Goal: Task Accomplishment & Management: Manage account settings

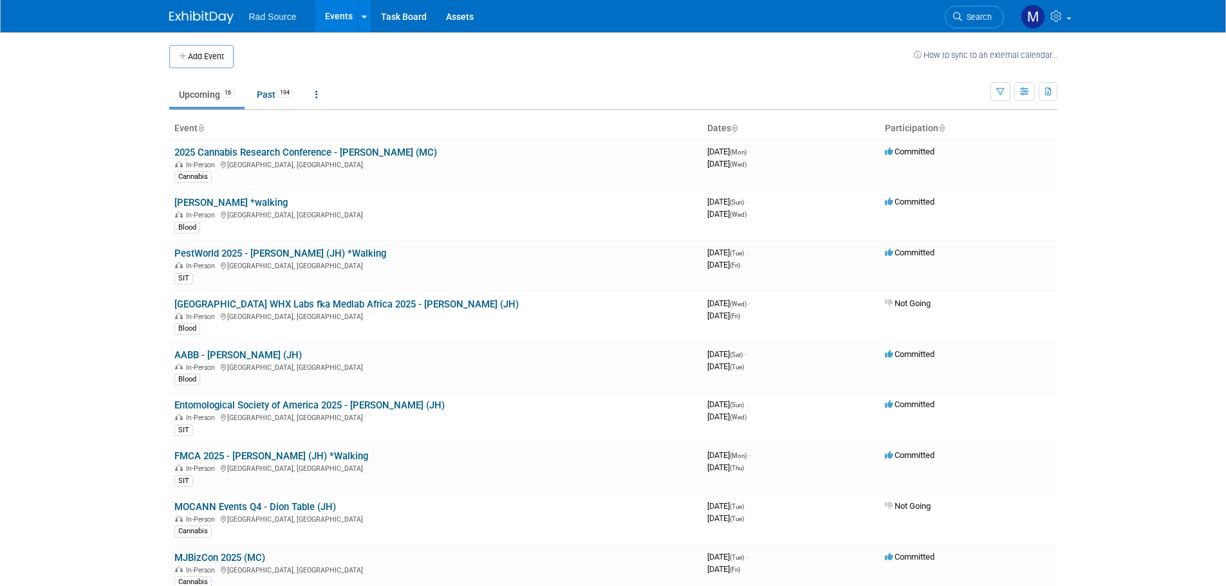
click at [272, 151] on link "2025 Cannabis Research Conference - [PERSON_NAME] (MC)" at bounding box center [305, 153] width 263 height 12
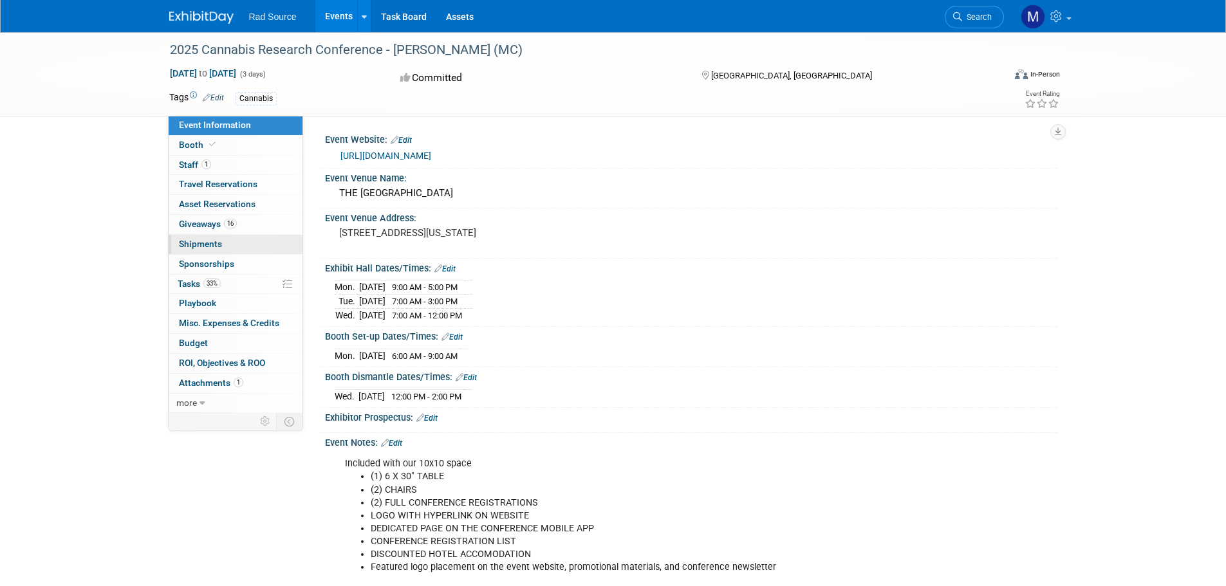
click at [235, 243] on link "0 Shipments 0" at bounding box center [236, 244] width 134 height 19
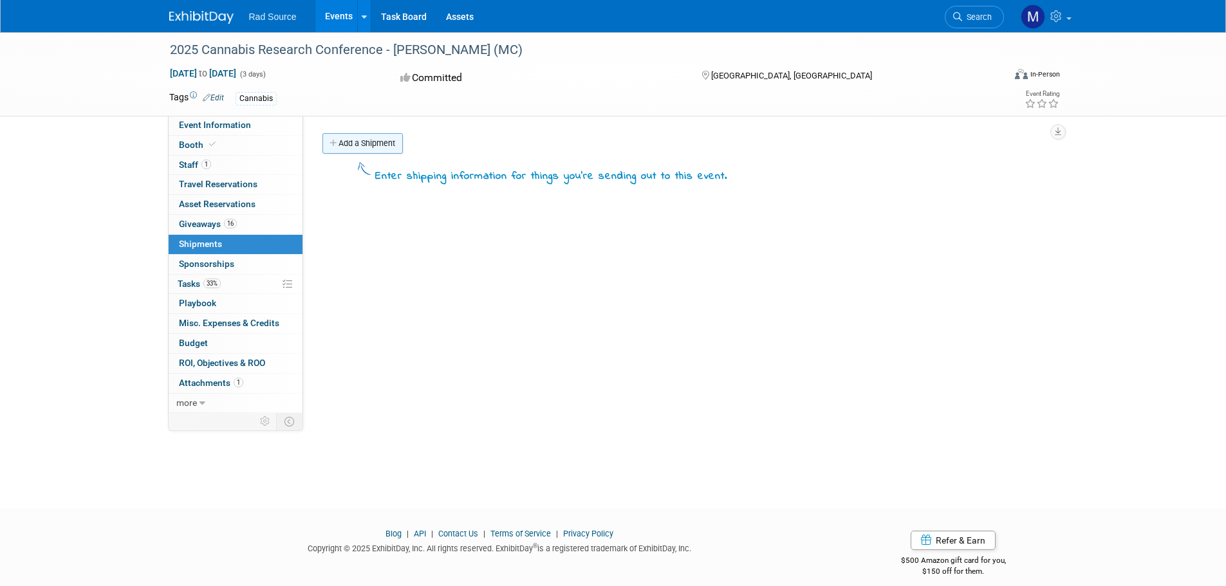
click at [384, 141] on link "Add a Shipment" at bounding box center [362, 143] width 80 height 21
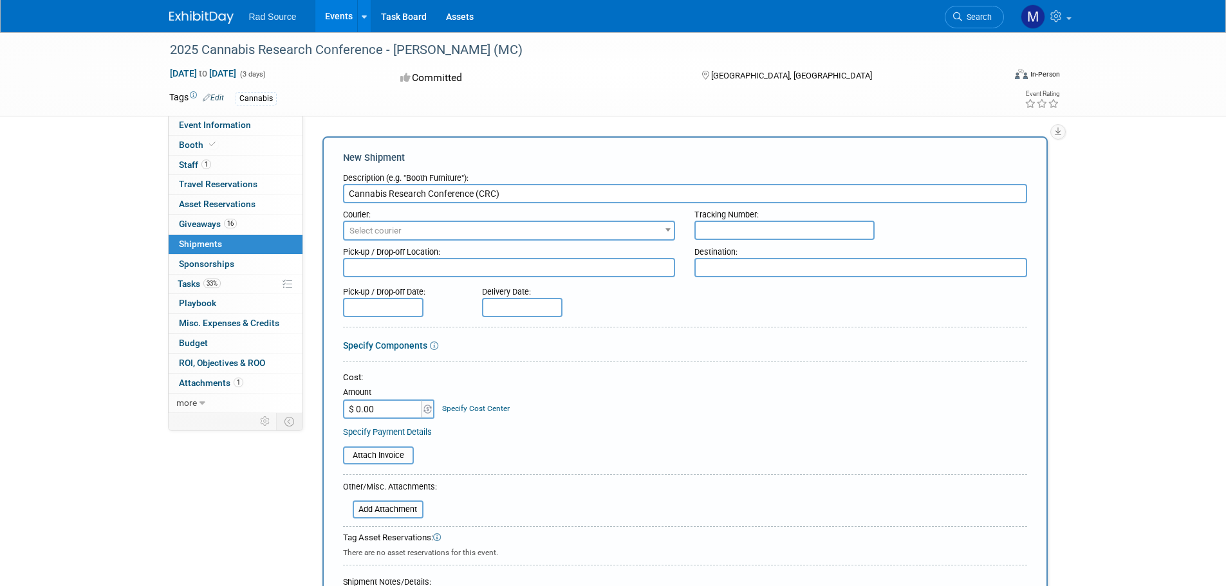
type input "Cannabis Research Conference (CRC)"
click at [460, 229] on span "Select courier" at bounding box center [509, 231] width 330 height 18
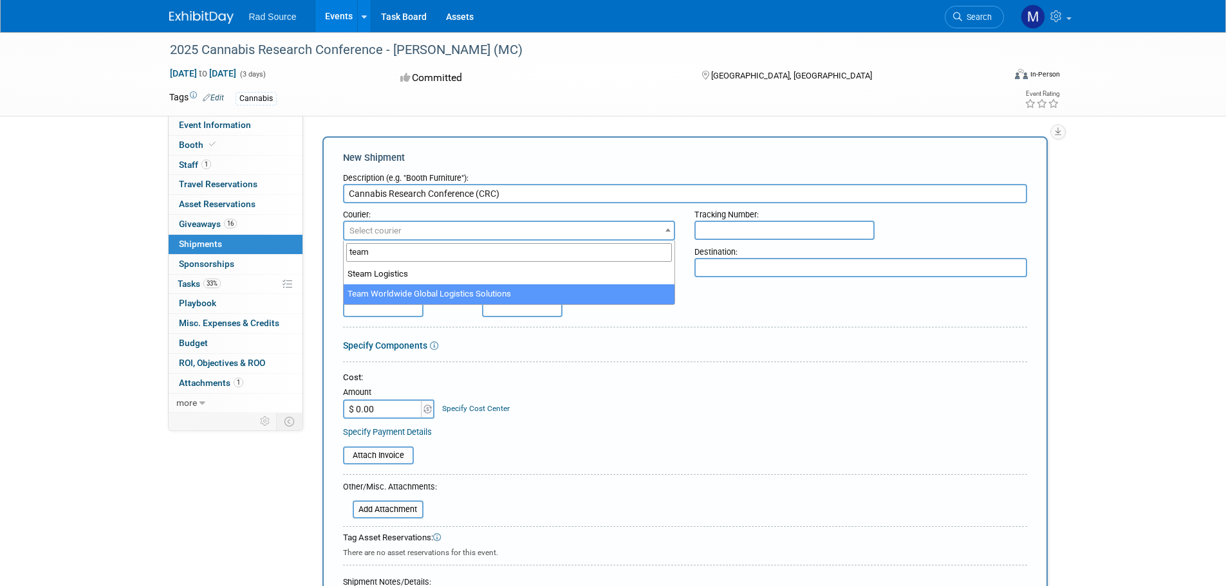
type input "team"
select select "569"
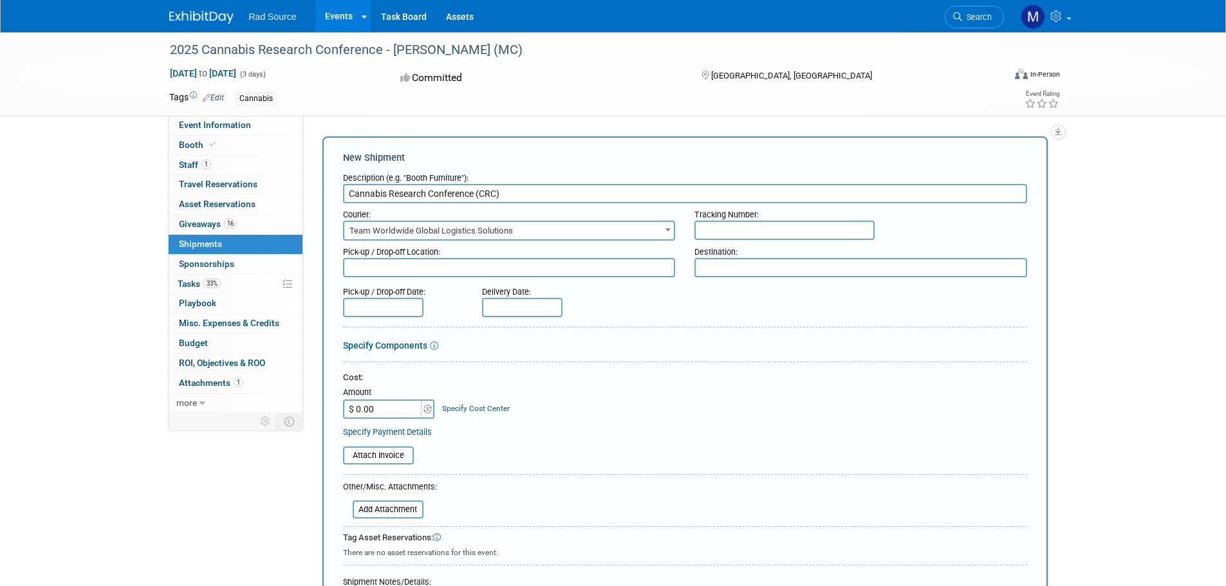
click at [411, 271] on textarea at bounding box center [509, 267] width 333 height 19
type textarea "Exhibitus, Inc. / The Sentinel Hotel"
click at [266, 127] on link "Event Information" at bounding box center [236, 125] width 134 height 19
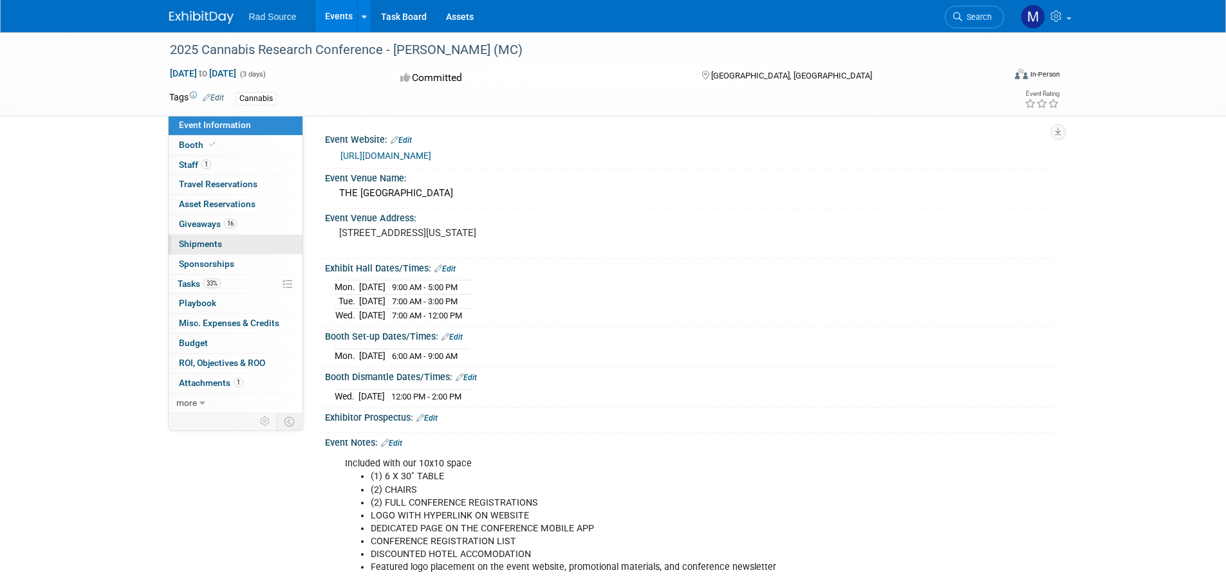
click at [237, 242] on link "0 Shipments 0" at bounding box center [236, 244] width 134 height 19
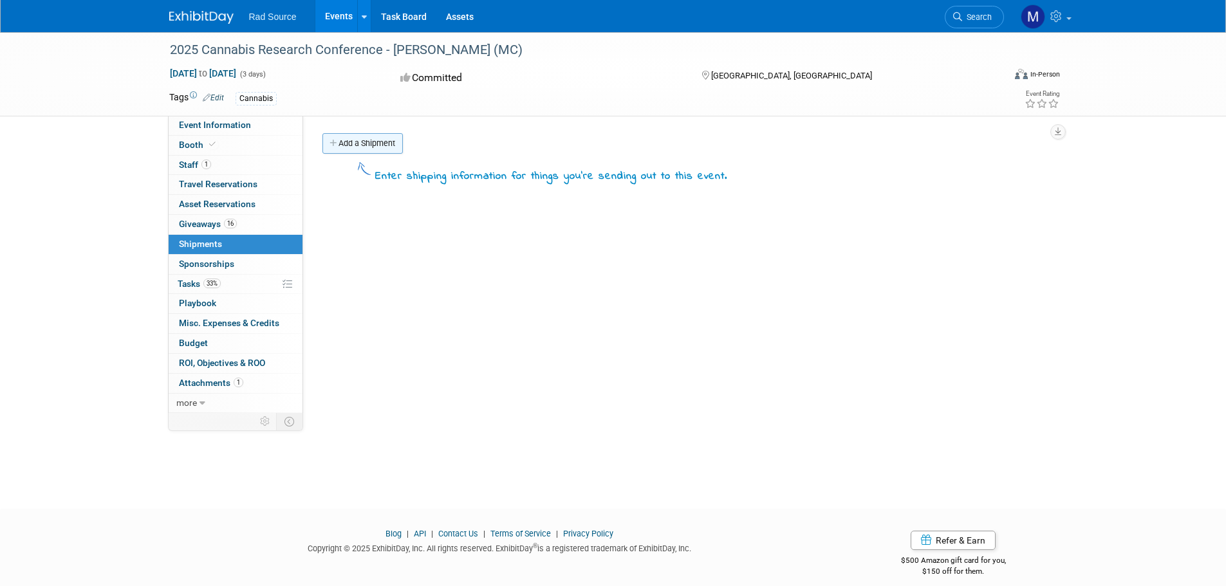
click at [342, 145] on link "Add a Shipment" at bounding box center [362, 143] width 80 height 21
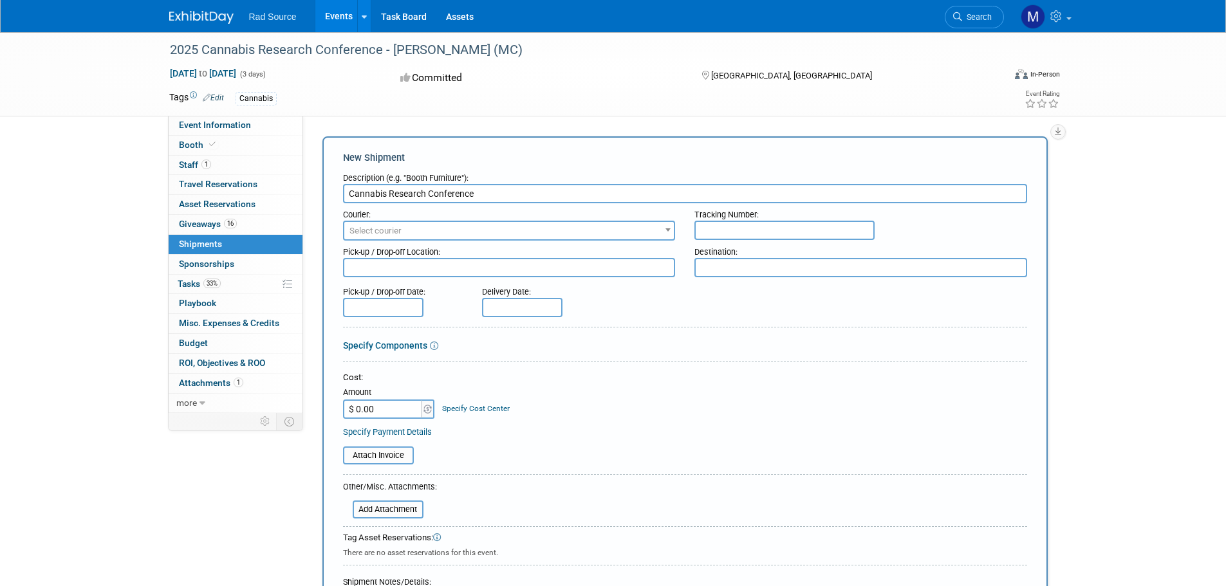
type input "Cannabis Research Conference"
click at [416, 225] on span "Select courier" at bounding box center [509, 231] width 330 height 18
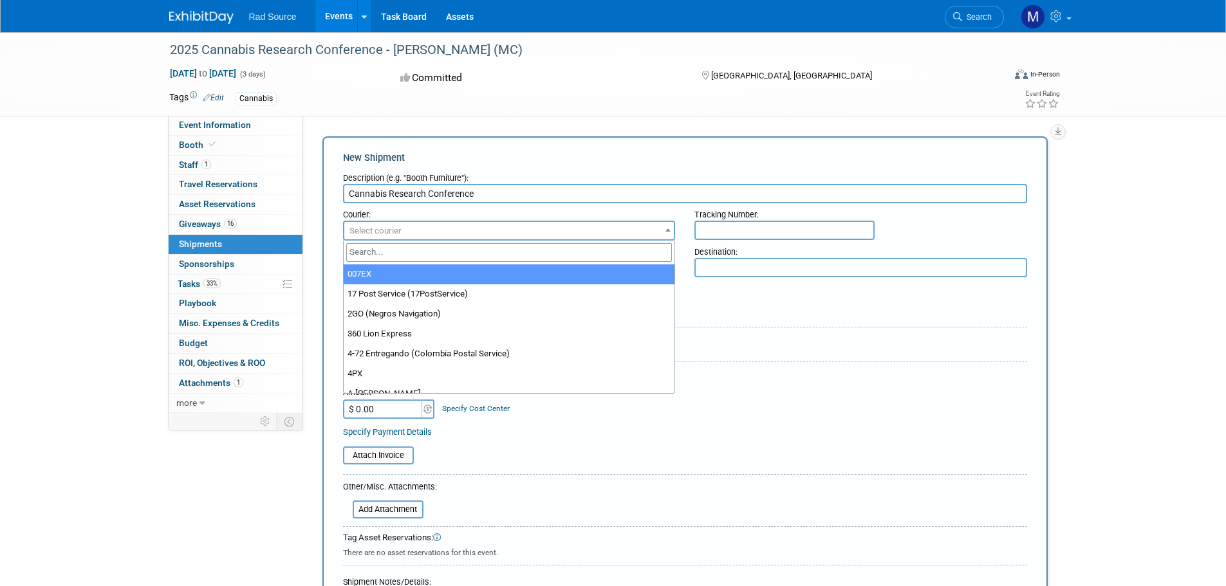
type input "r"
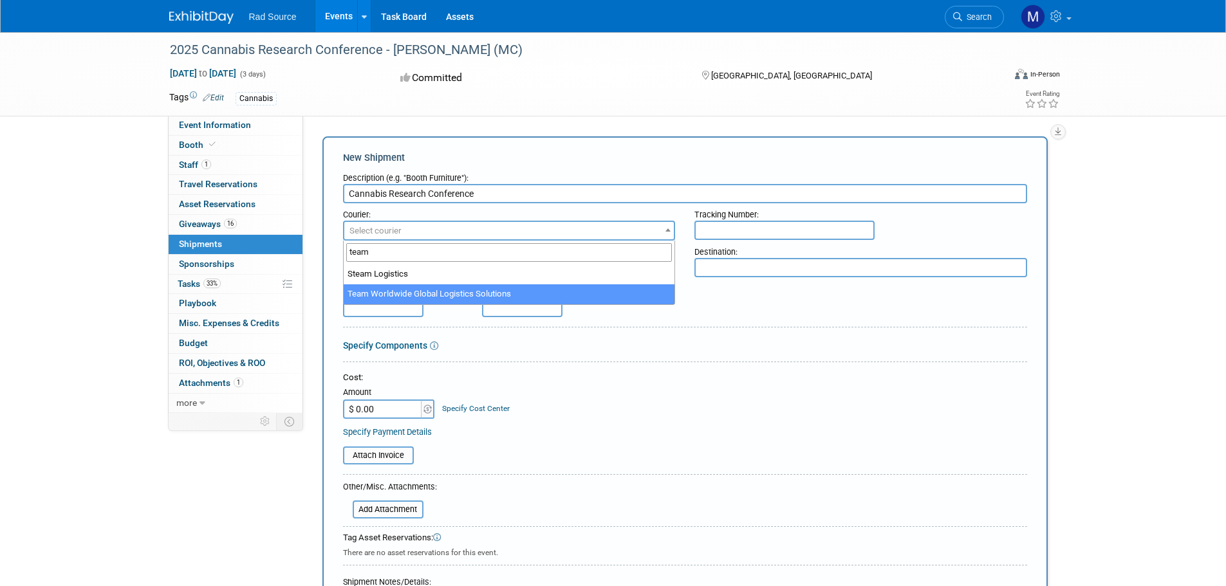
type input "team"
select select "569"
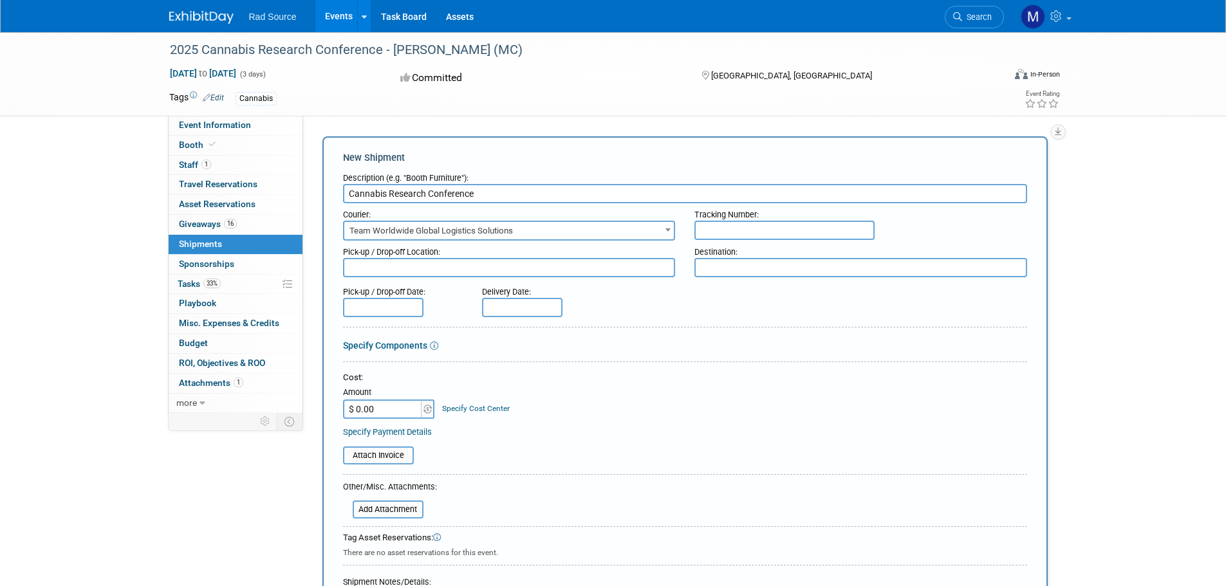
click at [359, 275] on textarea at bounding box center [509, 267] width 333 height 19
click at [496, 268] on textarea "Exhibitus, Inc. - Tucker, GA /" at bounding box center [509, 267] width 333 height 19
type textarea "Exhibitus, Inc. - Tucker, GA / The Sentinel Hotel - Portland, OR"
click at [733, 236] on input "text" at bounding box center [784, 230] width 180 height 19
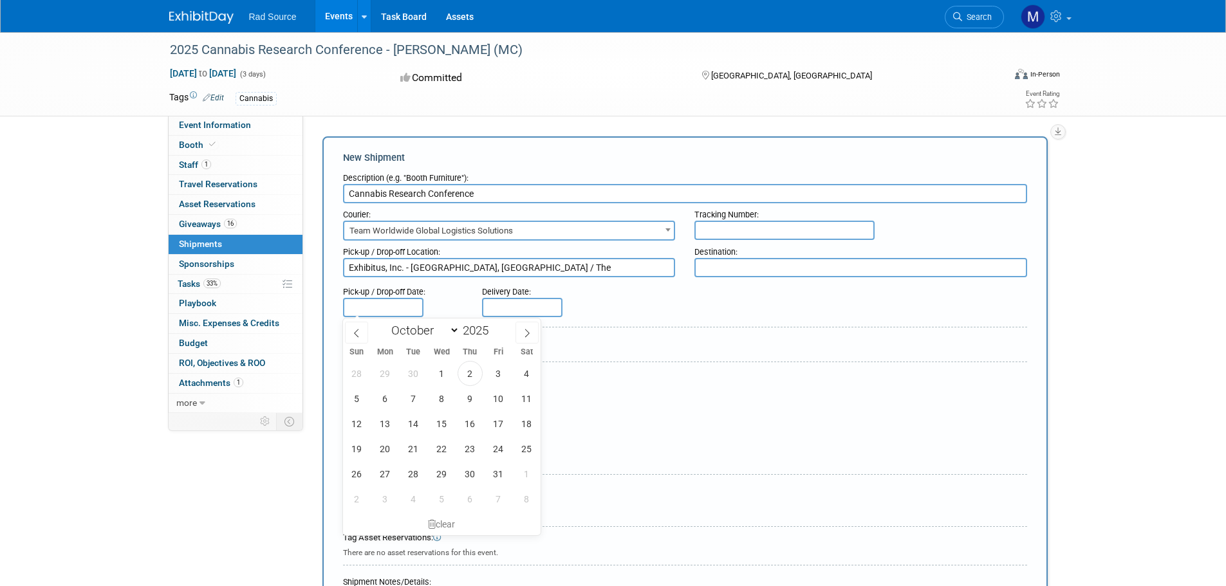
click at [386, 309] on input "text" at bounding box center [383, 307] width 80 height 19
click at [543, 309] on input "text" at bounding box center [522, 307] width 80 height 19
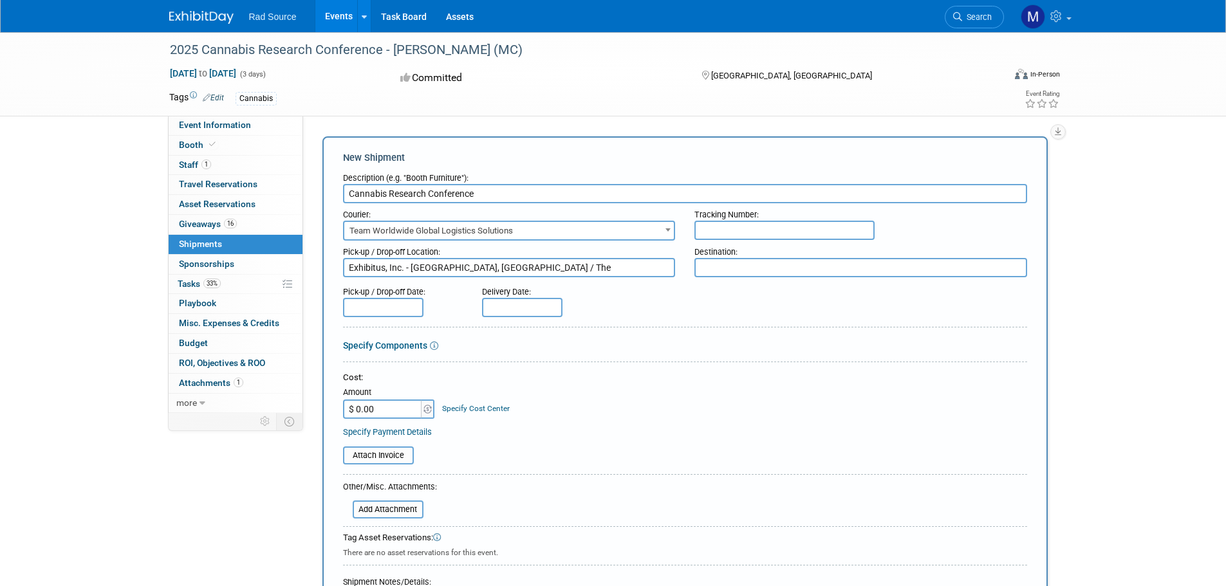
click at [727, 230] on input "text" at bounding box center [784, 230] width 180 height 19
click at [760, 228] on input "text" at bounding box center [784, 230] width 180 height 19
paste input "ATLTS402560"
type input "ATLTS402560"
drag, startPoint x: 598, startPoint y: 268, endPoint x: 346, endPoint y: 279, distance: 251.9
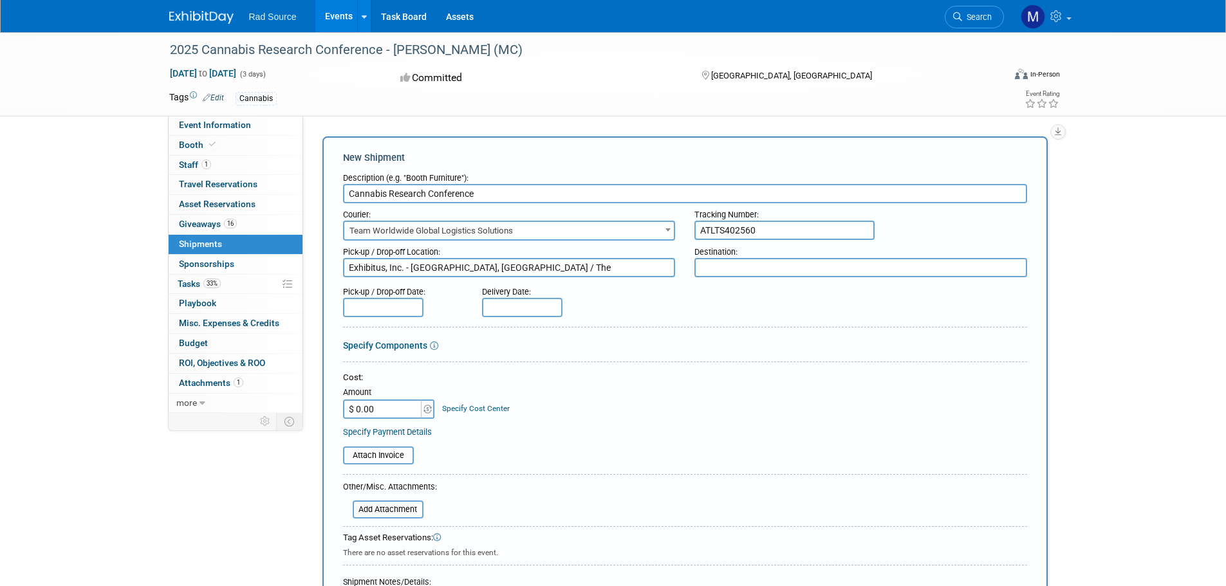
click at [346, 279] on form "Description (e.g. "Booth Furniture"): Cannabis Research Conference Courier: 007…" at bounding box center [685, 430] width 684 height 526
click at [452, 331] on div at bounding box center [685, 330] width 684 height 6
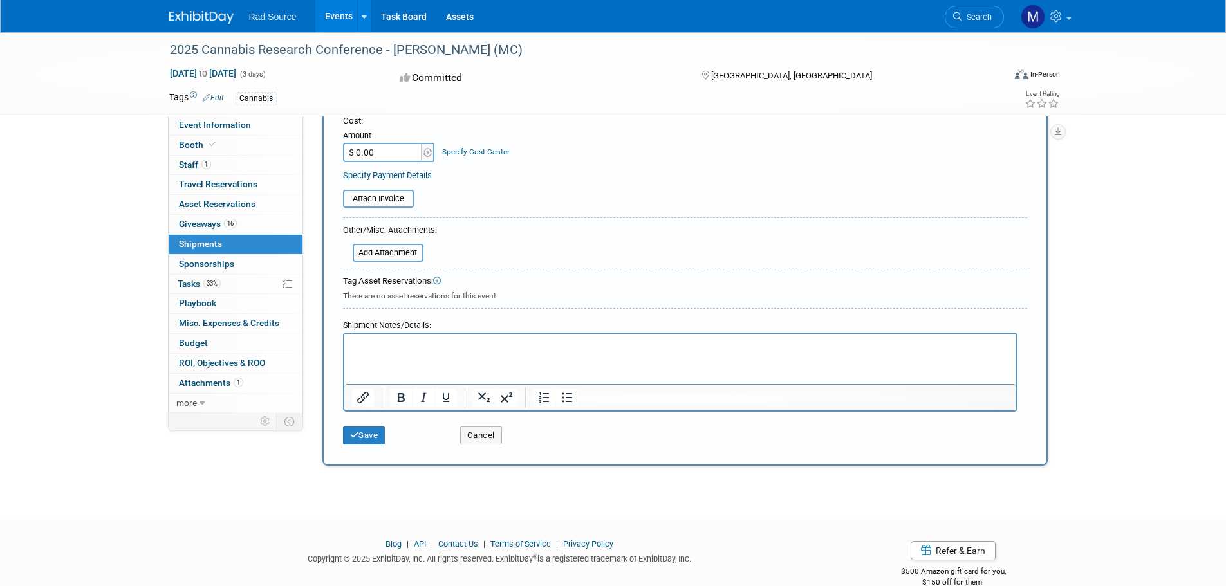
scroll to position [257, 0]
click at [377, 438] on button "Save" at bounding box center [364, 435] width 42 height 18
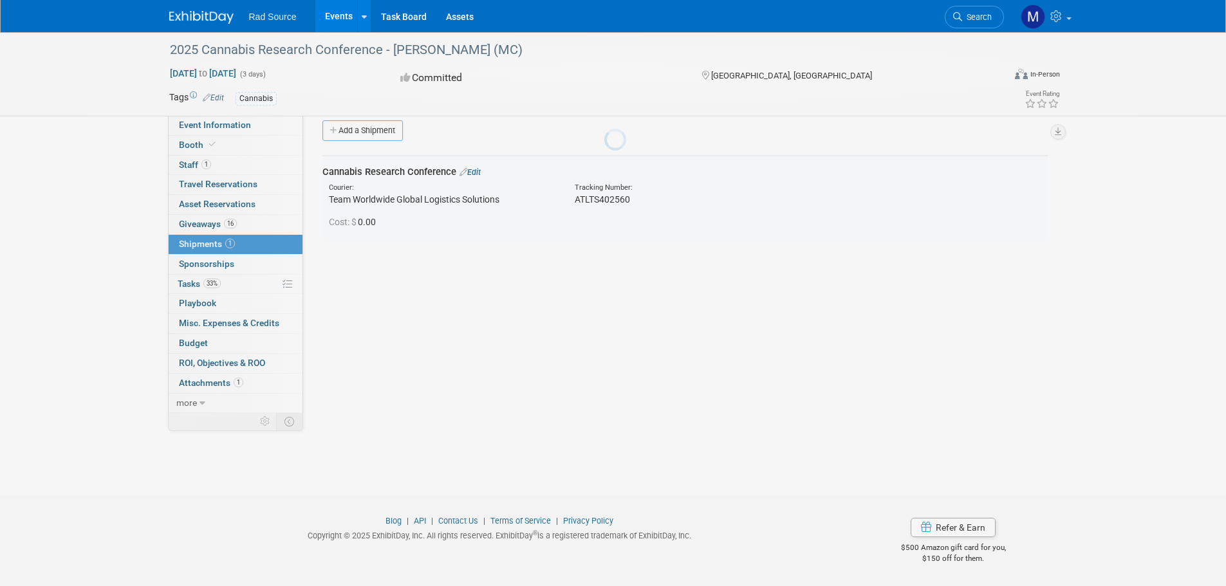
scroll to position [13, 0]
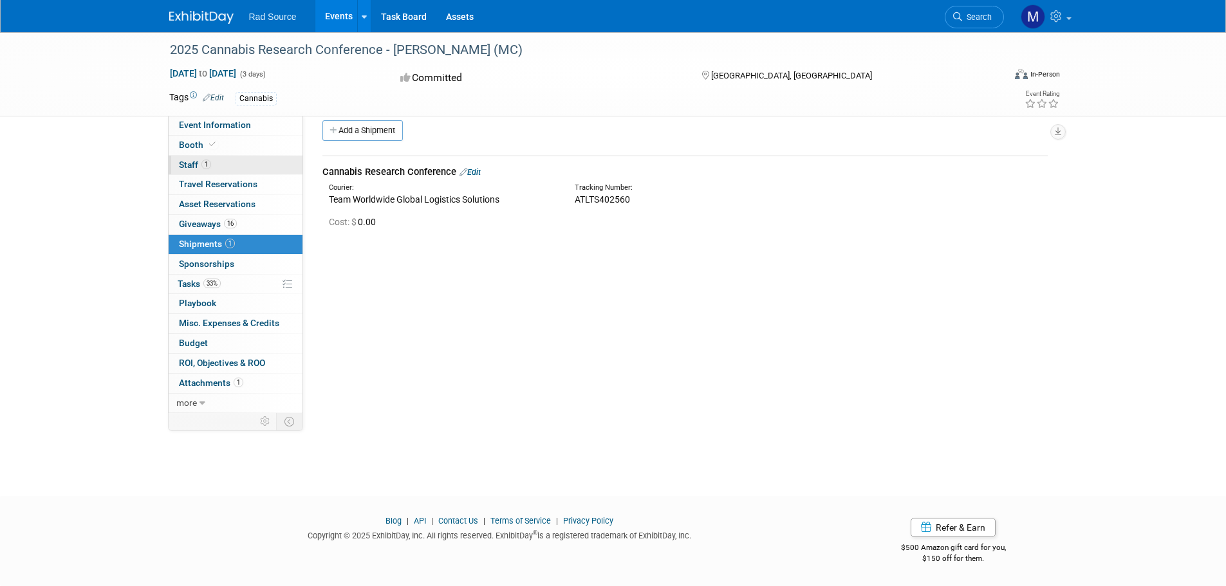
click at [234, 162] on link "1 Staff 1" at bounding box center [236, 165] width 134 height 19
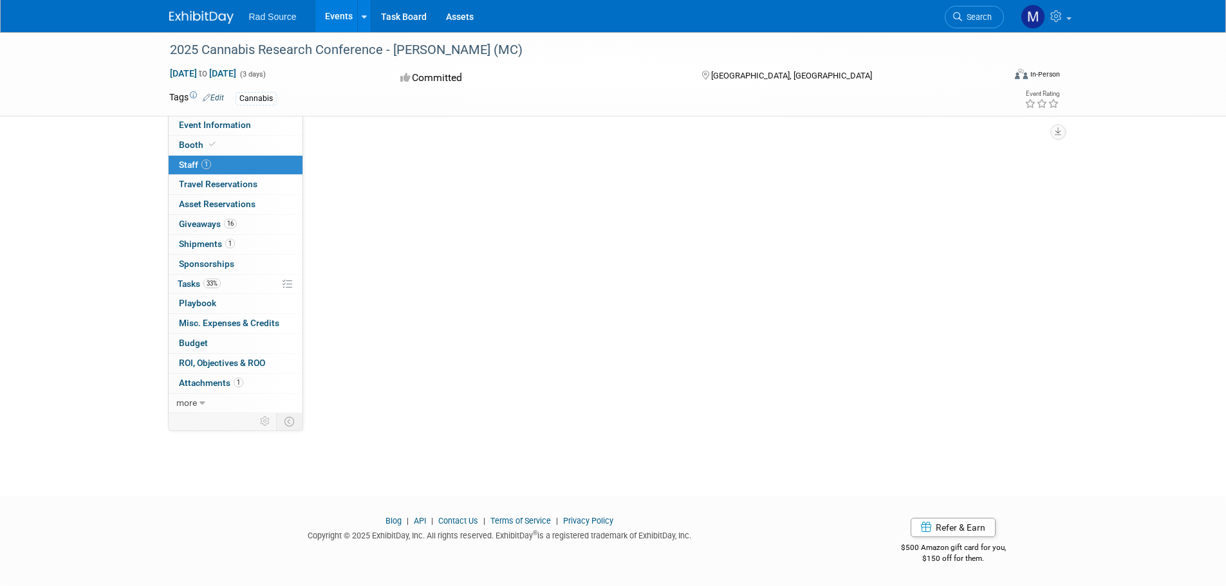
scroll to position [0, 0]
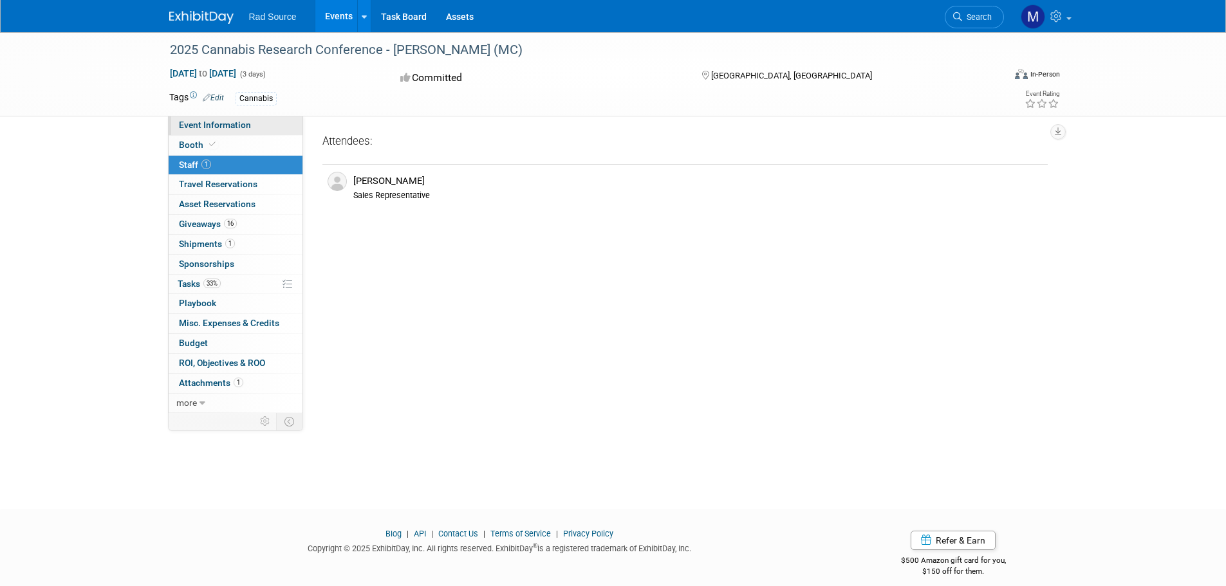
click at [245, 124] on span "Event Information" at bounding box center [215, 125] width 72 height 10
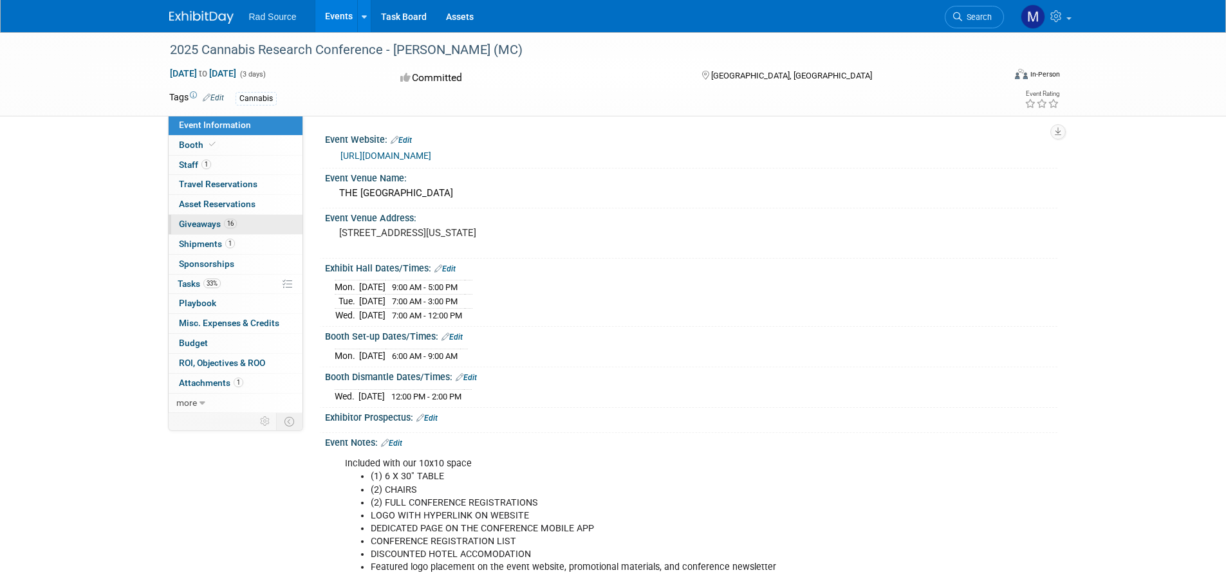
click at [244, 225] on link "16 Giveaways 16" at bounding box center [236, 224] width 134 height 19
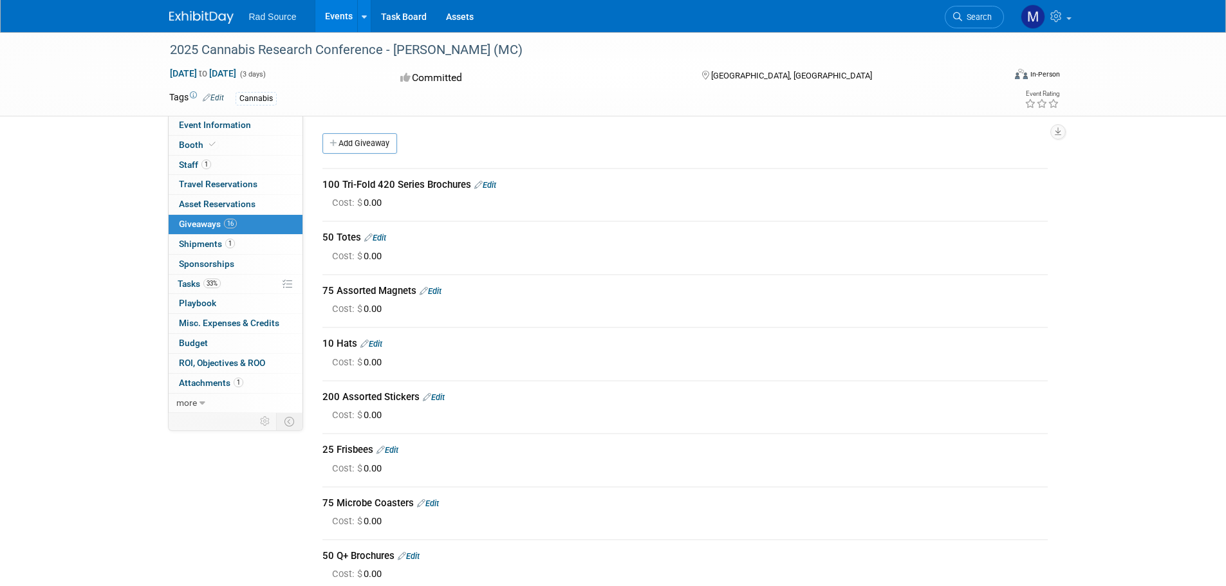
click at [339, 15] on link "Events" at bounding box center [338, 16] width 47 height 32
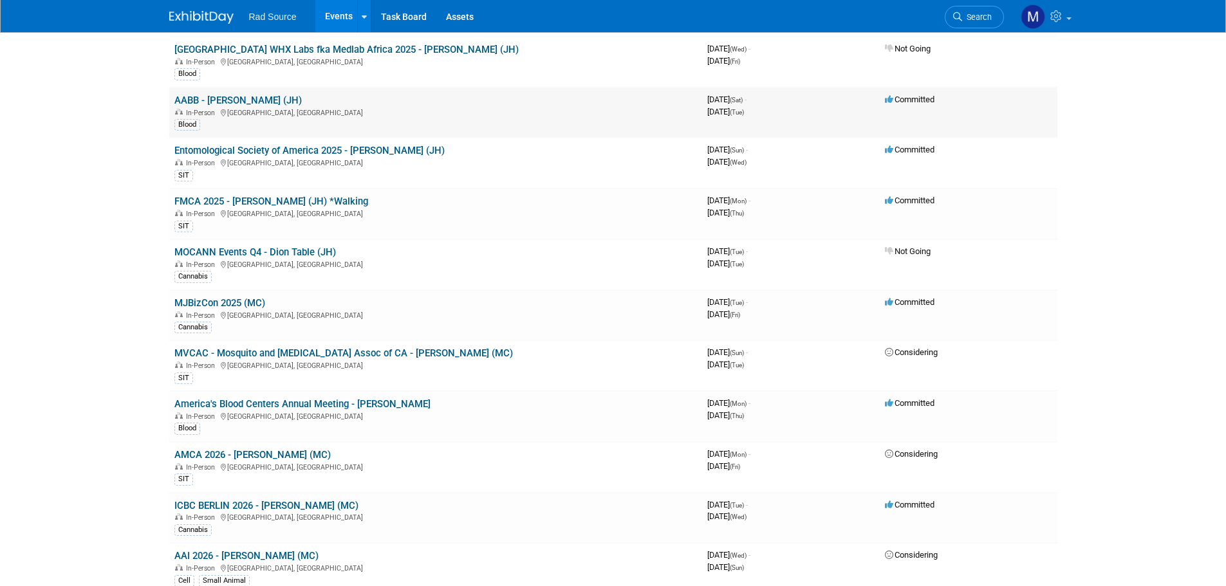
scroll to position [257, 0]
